Goal: Task Accomplishment & Management: Use online tool/utility

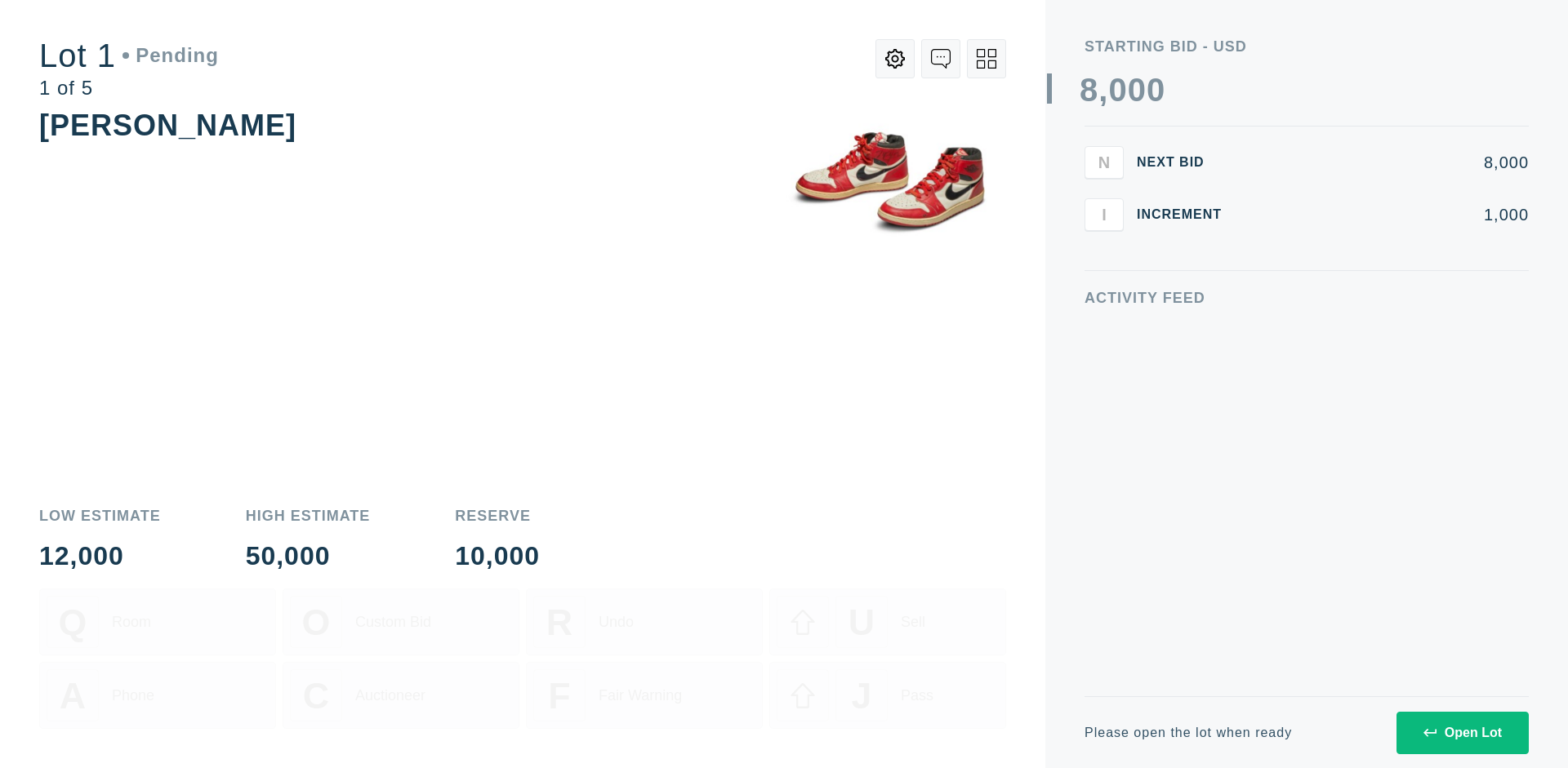
click at [1462, 732] on div "Open Lot" at bounding box center [1463, 733] width 78 height 14
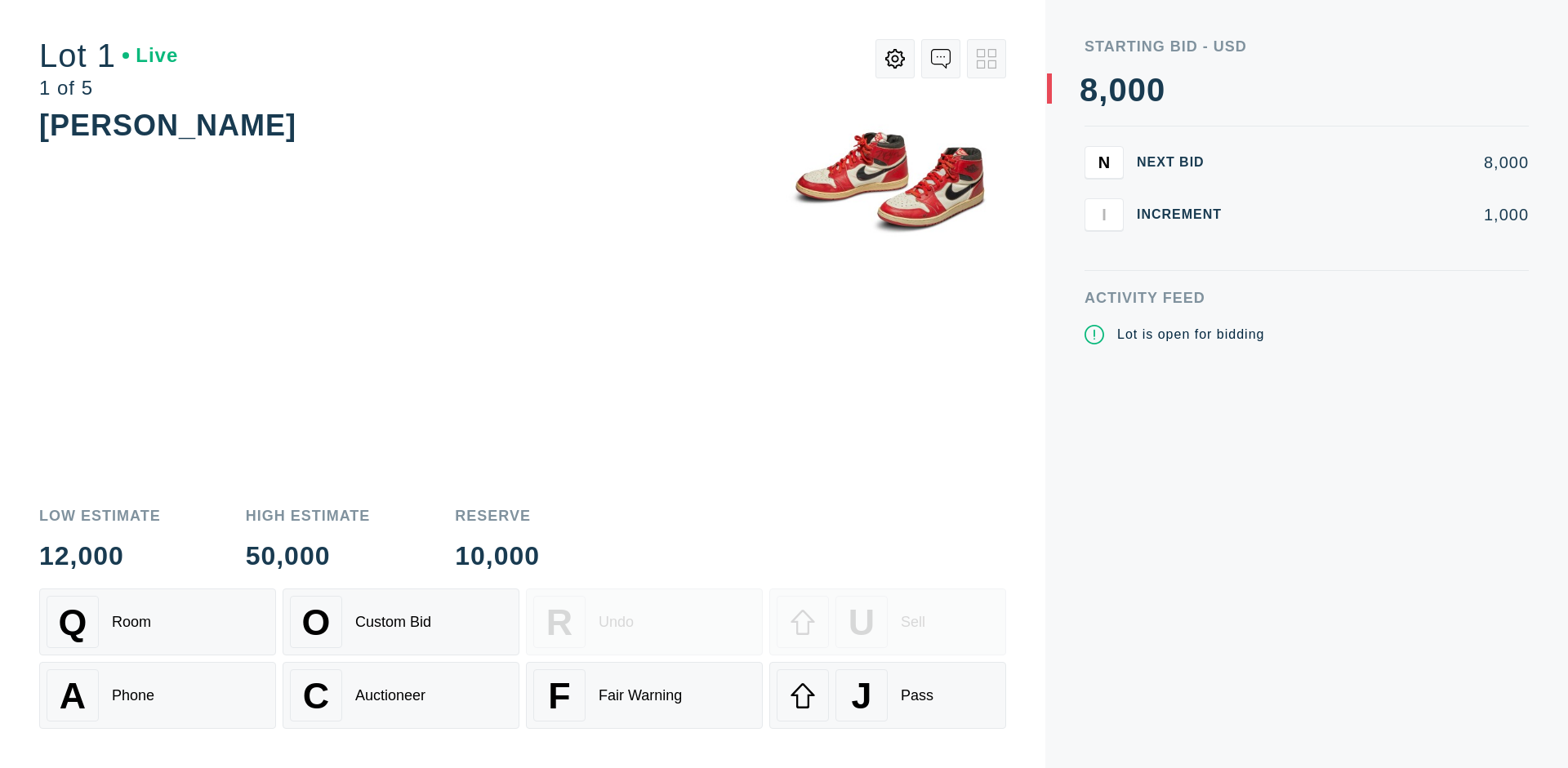
click at [887, 696] on div "J Pass" at bounding box center [887, 696] width 222 height 53
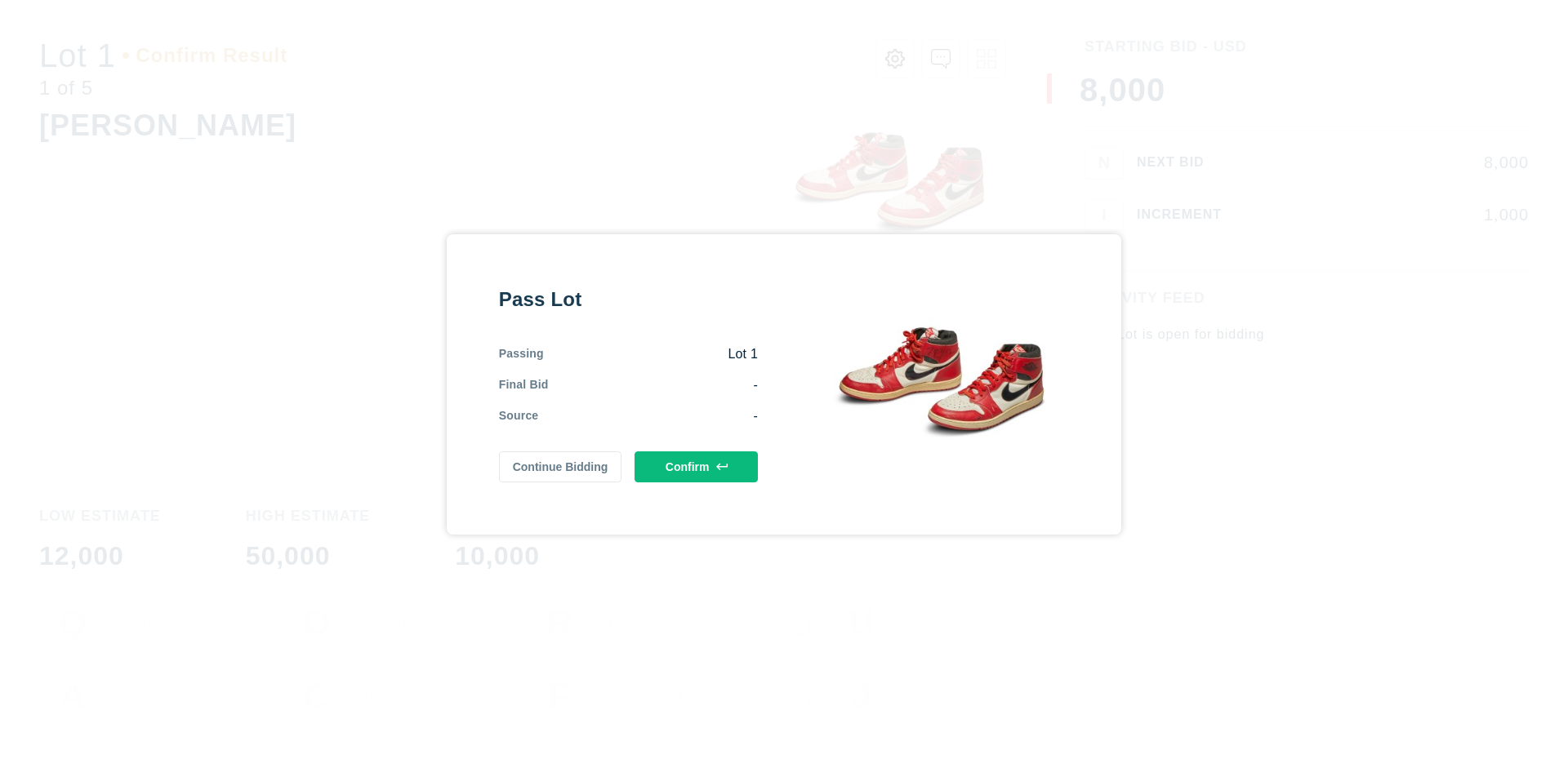
click at [697, 466] on button "Confirm" at bounding box center [696, 467] width 123 height 31
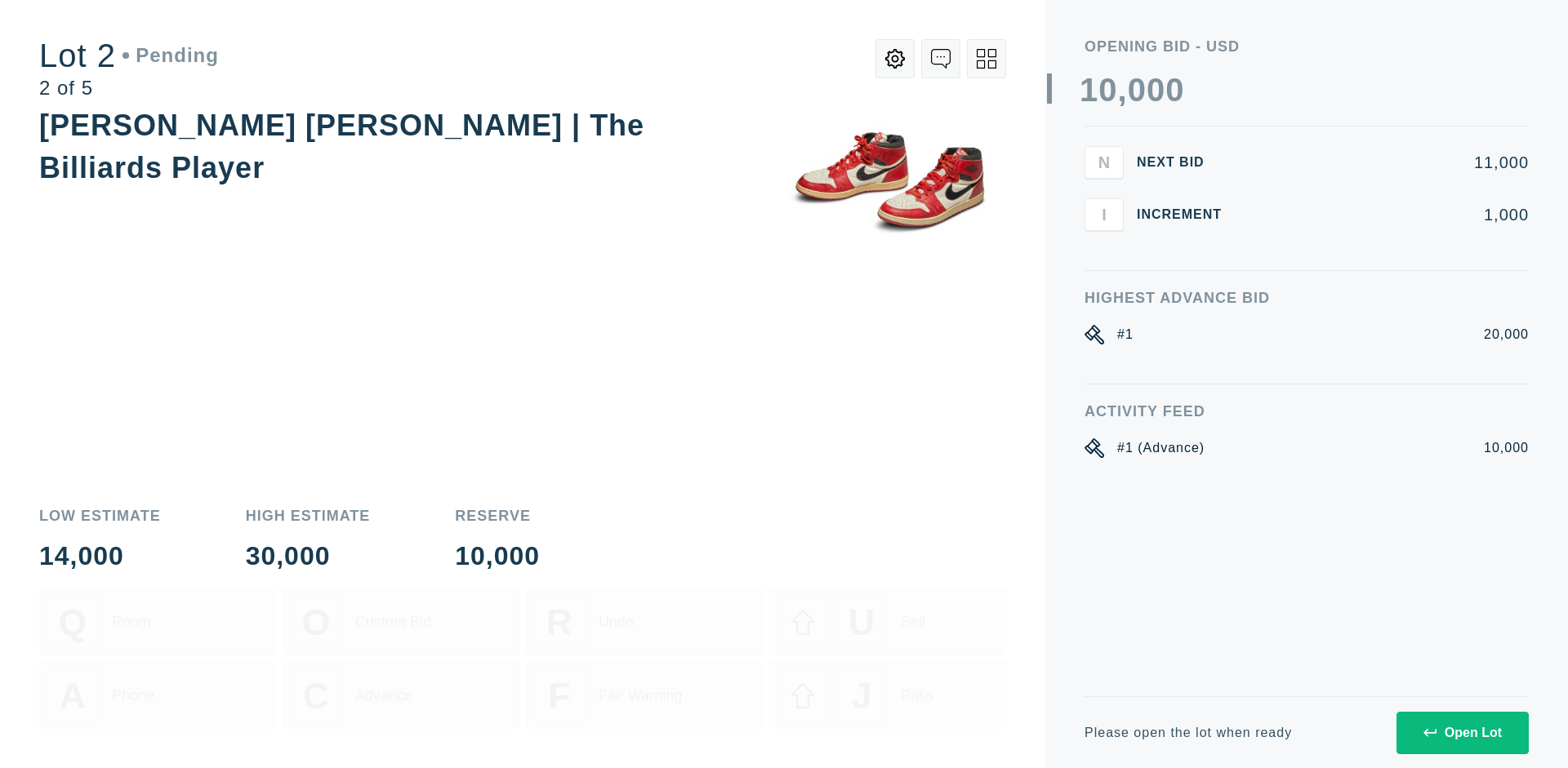
click at [1462, 732] on div "Open Lot" at bounding box center [1463, 733] width 78 height 14
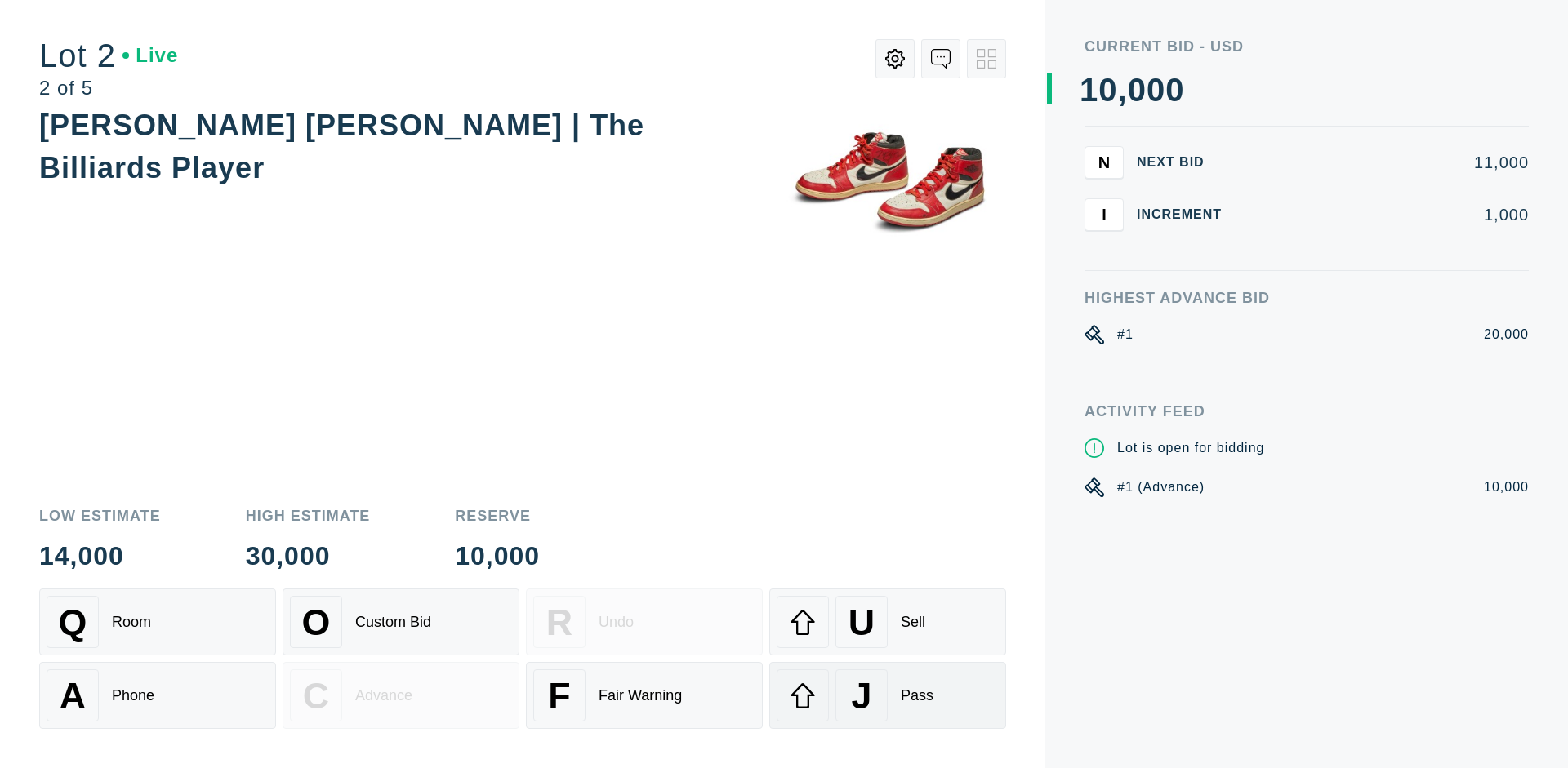
click at [887, 696] on div "J Pass" at bounding box center [887, 696] width 222 height 53
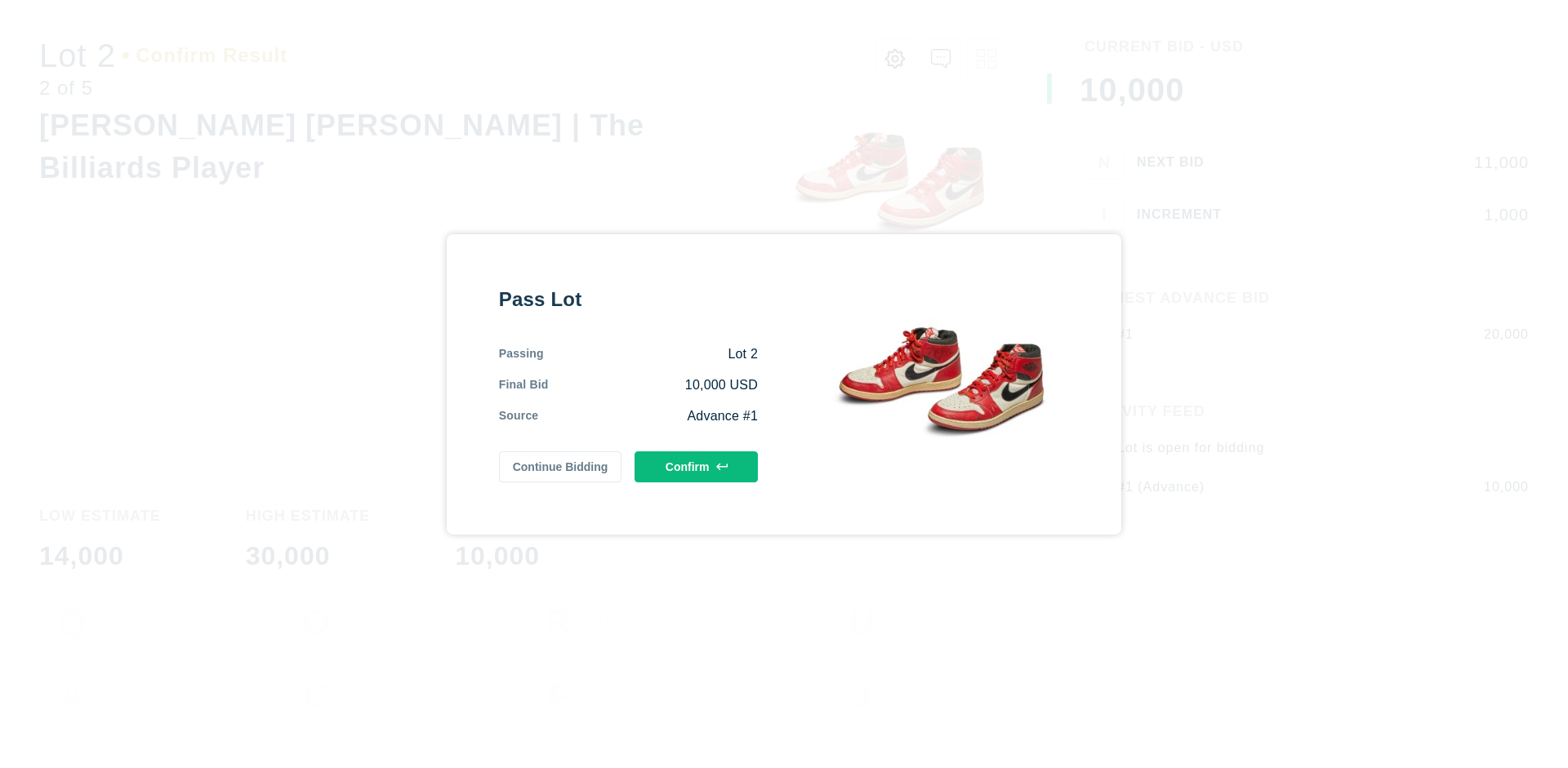
click at [697, 463] on button "Confirm" at bounding box center [696, 467] width 123 height 31
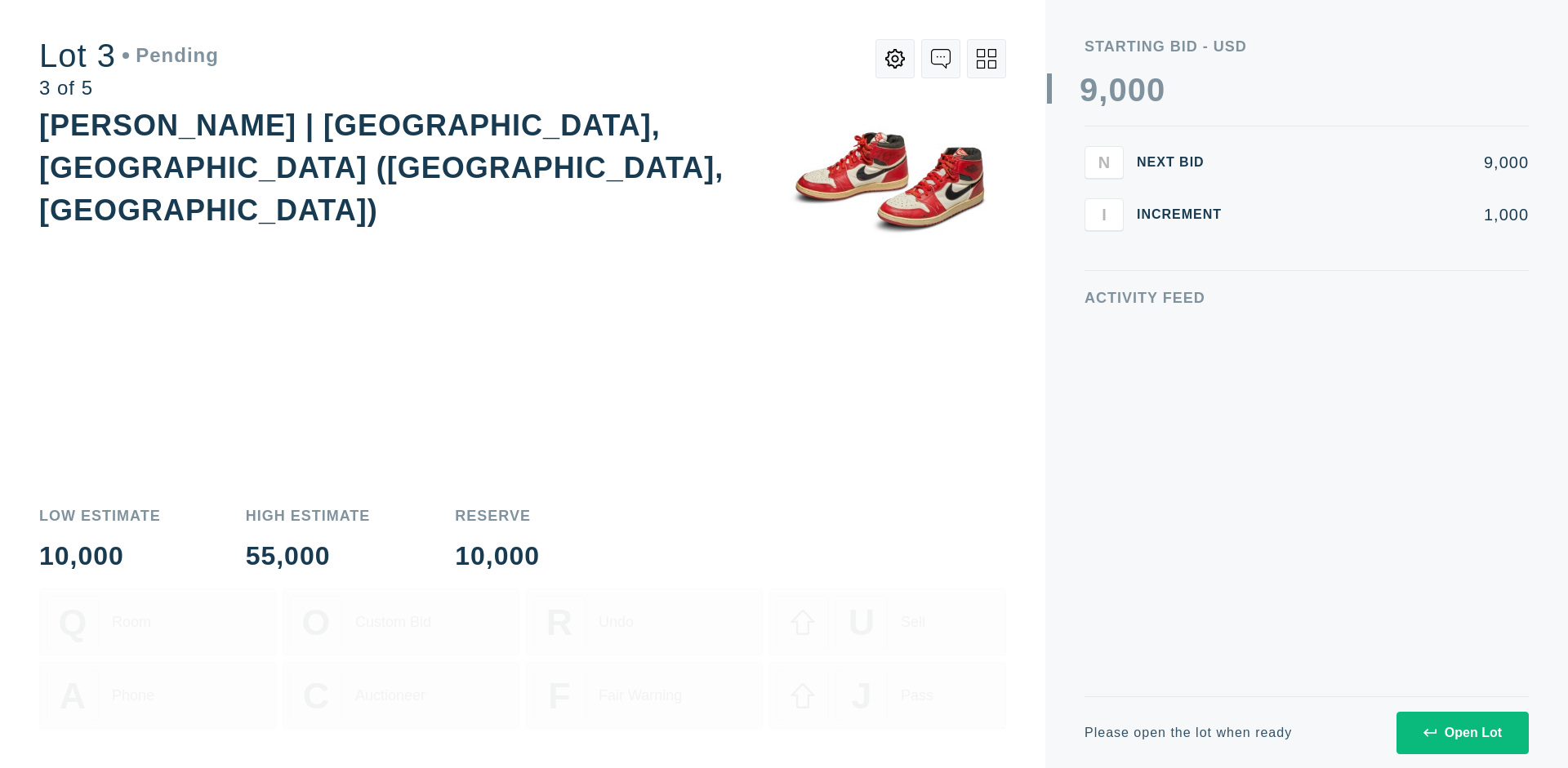
click at [1462, 732] on div "Open Lot" at bounding box center [1463, 733] width 78 height 14
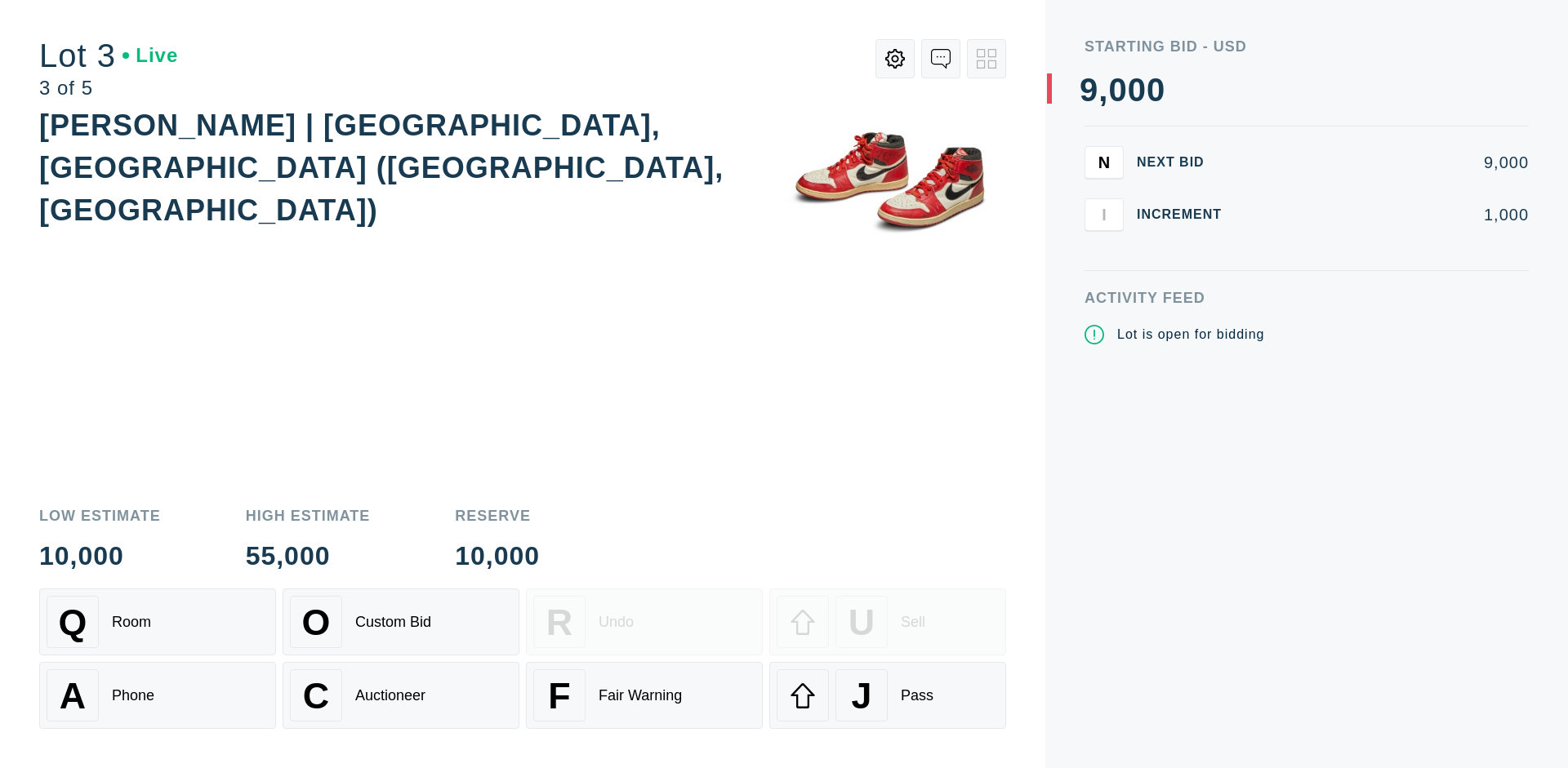
click at [887, 696] on div "J Pass" at bounding box center [887, 696] width 222 height 53
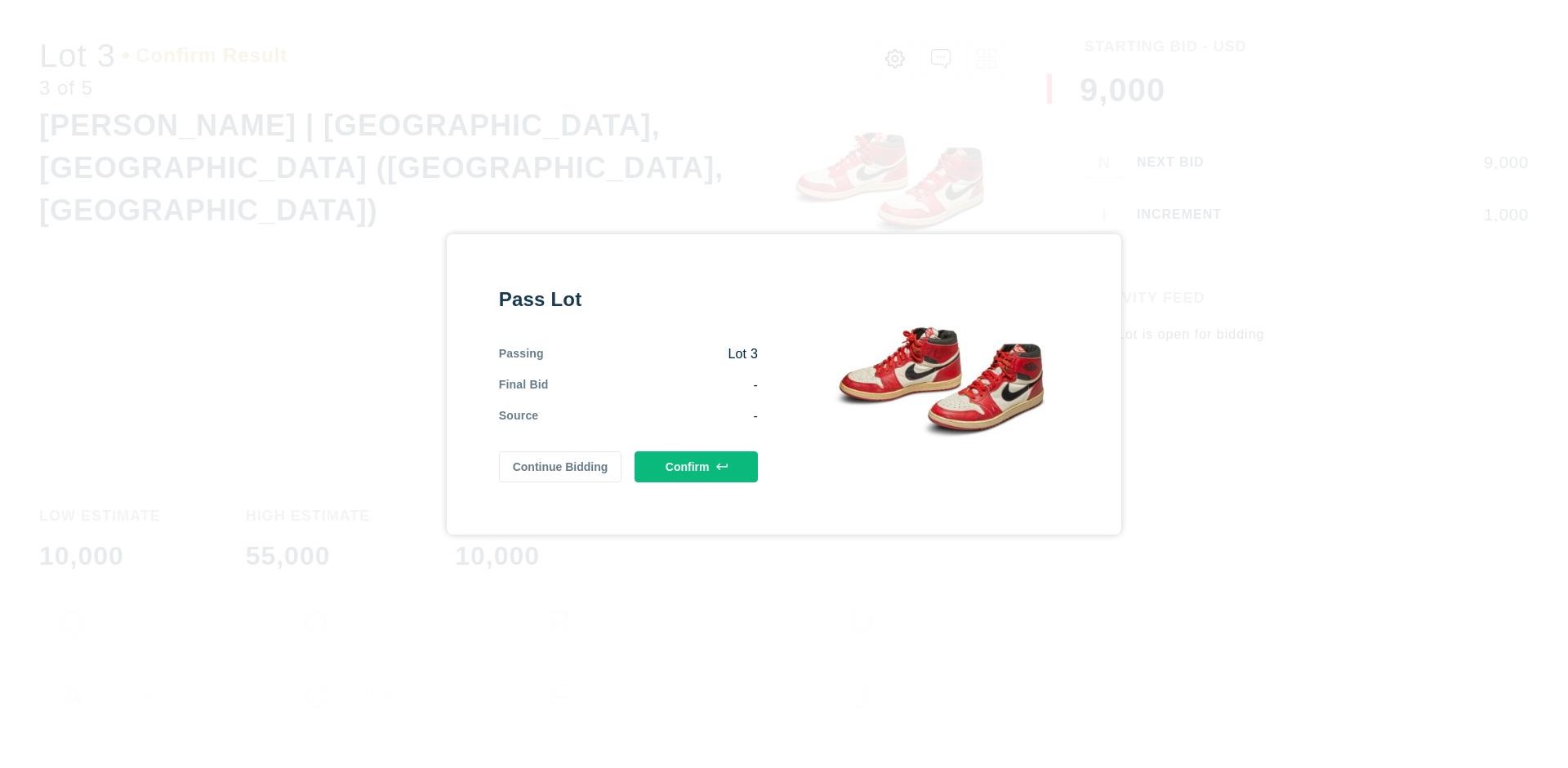
click at [697, 463] on button "Confirm" at bounding box center [696, 467] width 123 height 31
